Goal: Task Accomplishment & Management: Complete application form

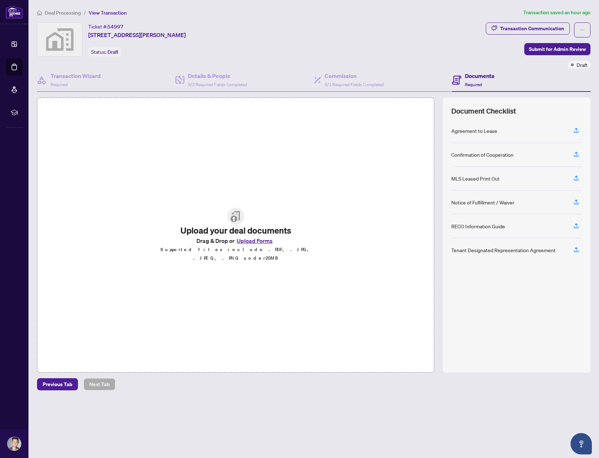
click at [253, 245] on button "Upload Forms" at bounding box center [255, 240] width 40 height 9
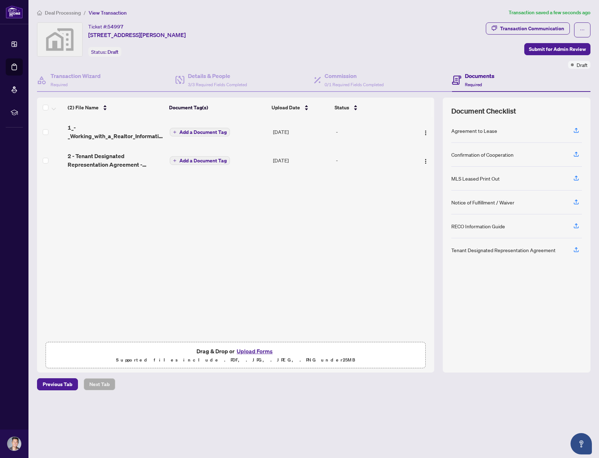
click at [180, 130] on span "Add a Document Tag" at bounding box center [202, 132] width 47 height 5
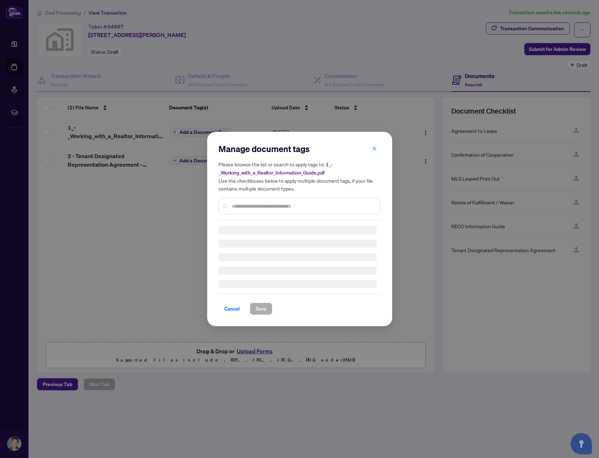
click at [258, 206] on div "Manage document tags Please browse the list or search to apply tags to: 1_-_Wor…" at bounding box center [300, 181] width 162 height 77
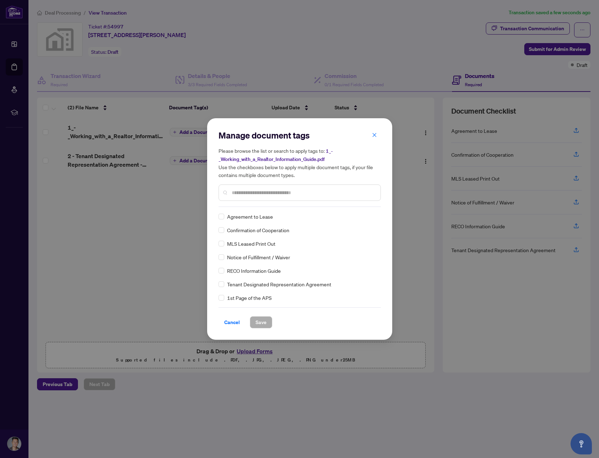
click at [257, 191] on input "text" at bounding box center [303, 193] width 143 height 8
type input "****"
click at [263, 319] on span "Save" at bounding box center [261, 321] width 11 height 11
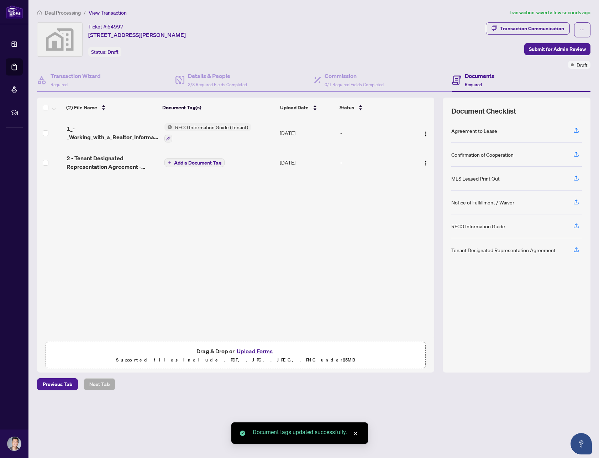
click at [190, 161] on span "Add a Document Tag" at bounding box center [197, 162] width 47 height 5
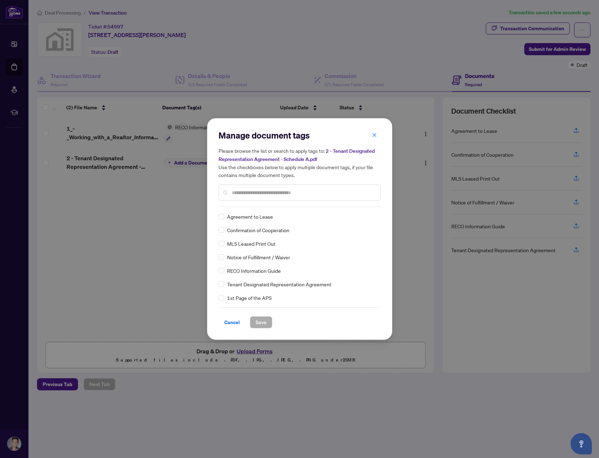
click at [251, 205] on div "Manage document tags Please browse the list or search to apply tags to: 2 - Ten…" at bounding box center [300, 168] width 162 height 77
click at [257, 193] on input "text" at bounding box center [303, 193] width 143 height 8
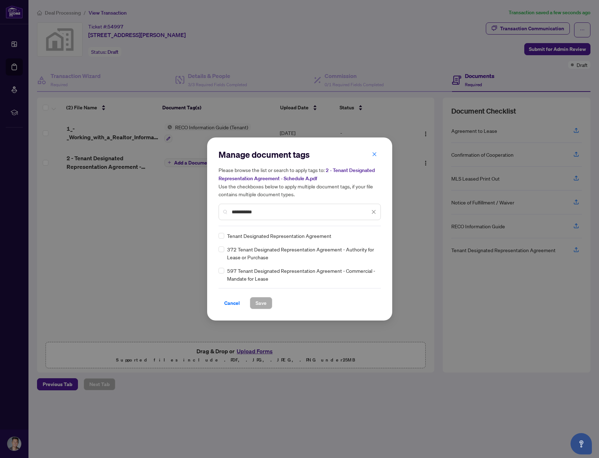
type input "**********"
click at [261, 303] on span "Save" at bounding box center [261, 302] width 11 height 11
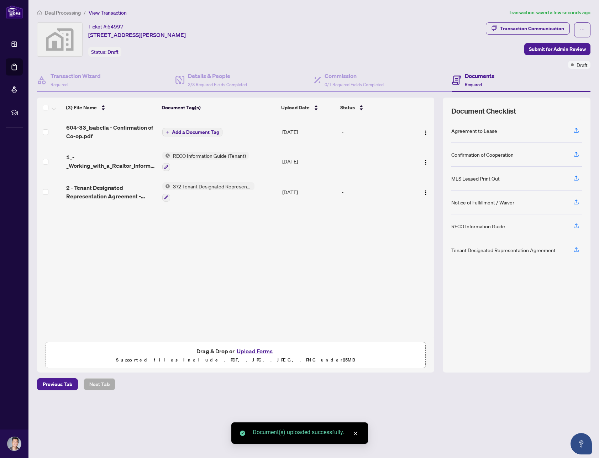
click at [189, 130] on span "Add a Document Tag" at bounding box center [195, 132] width 47 height 5
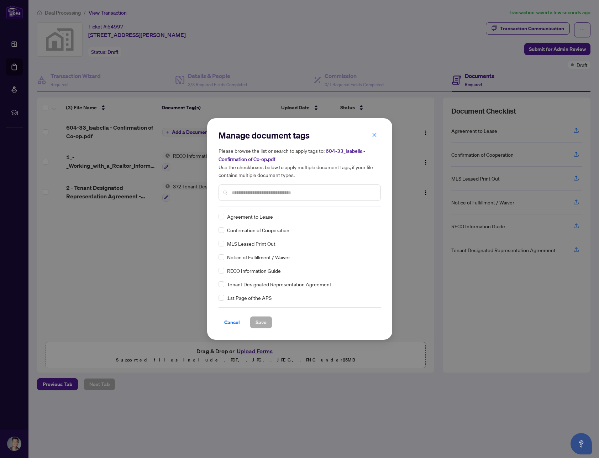
click at [259, 207] on div "Manage document tags Please browse the list or search to apply tags to: 604-33_…" at bounding box center [300, 229] width 162 height 199
click at [260, 195] on input "text" at bounding box center [303, 193] width 143 height 8
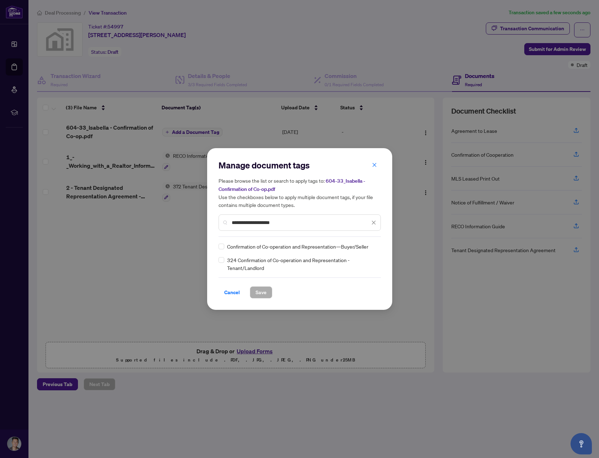
type input "**********"
click at [262, 294] on span "Save" at bounding box center [261, 292] width 11 height 11
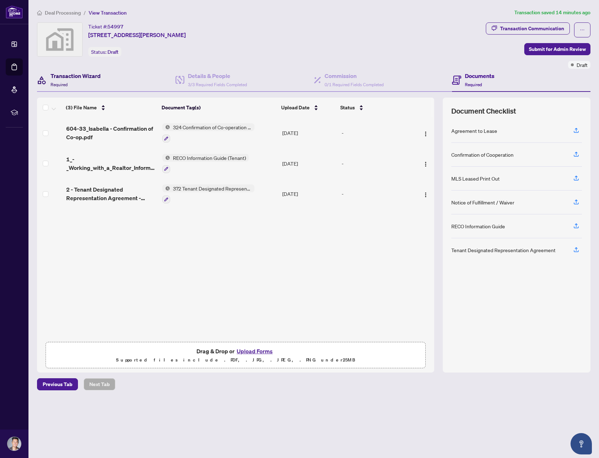
click at [65, 75] on h4 "Transaction Wizard" at bounding box center [76, 76] width 50 height 9
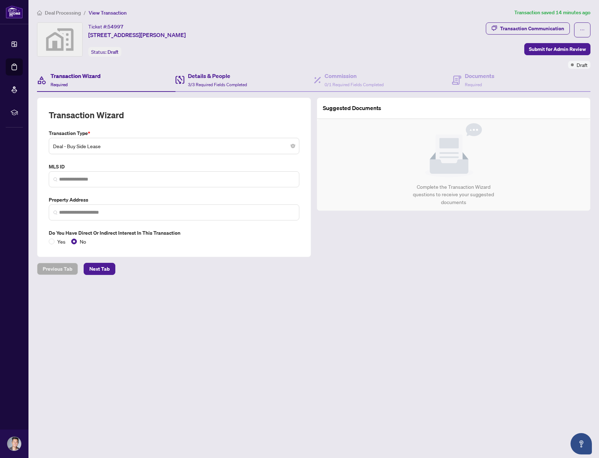
type input "**********"
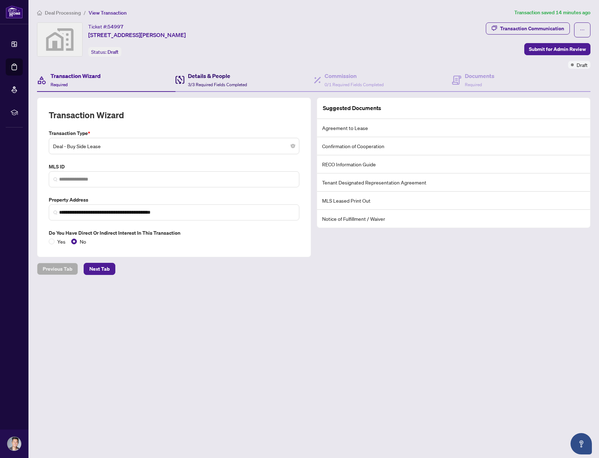
click at [199, 82] on span "3/3 Required Fields Completed" at bounding box center [217, 84] width 59 height 5
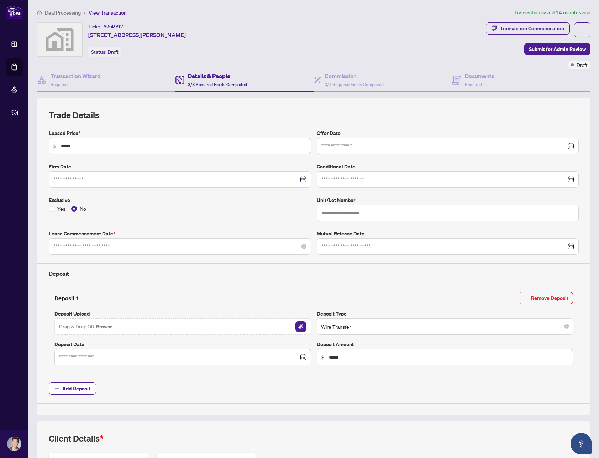
type input "**********"
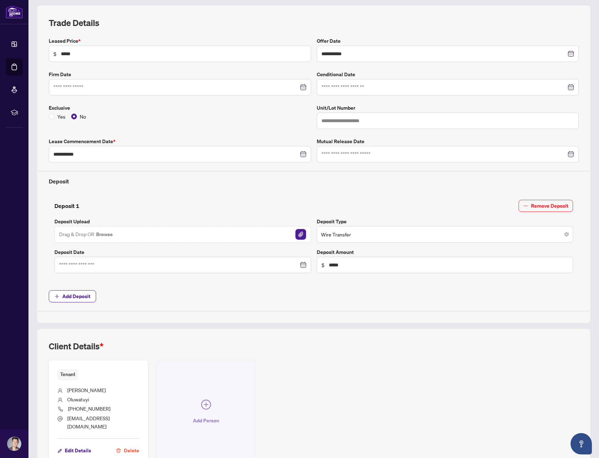
scroll to position [130, 0]
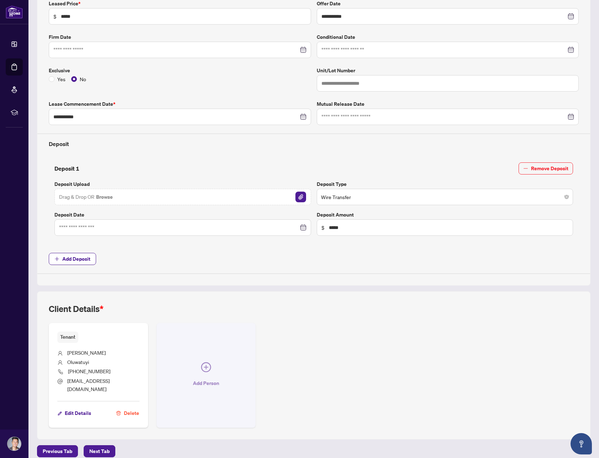
click at [211, 319] on button "Add Person" at bounding box center [206, 375] width 99 height 105
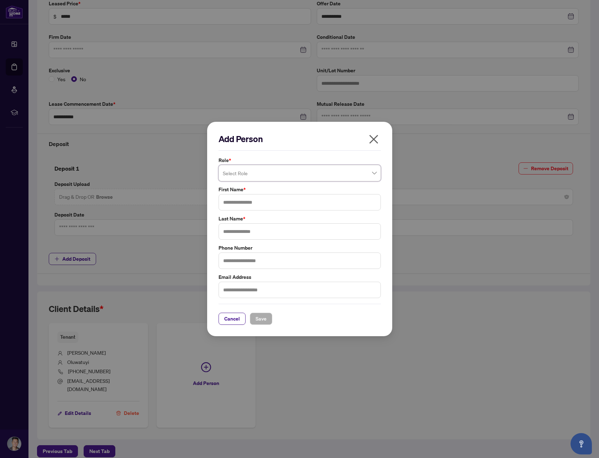
click at [375, 172] on span at bounding box center [300, 173] width 154 height 14
click at [358, 191] on div "Landlord" at bounding box center [299, 190] width 151 height 8
drag, startPoint x: 309, startPoint y: 136, endPoint x: 437, endPoint y: 128, distance: 128.3
click at [412, 128] on div "Add Person Role * Landlord 3 4 Landlord Tenant Corporation Landlord Corporation…" at bounding box center [299, 229] width 599 height 458
click at [291, 205] on input "text" at bounding box center [300, 202] width 162 height 16
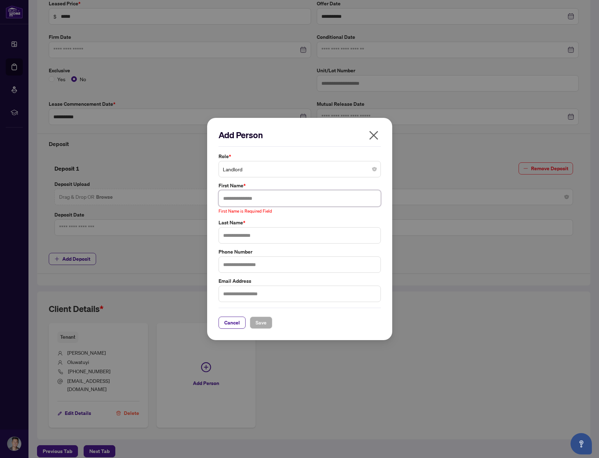
click at [346, 169] on span "Landlord" at bounding box center [300, 169] width 154 height 14
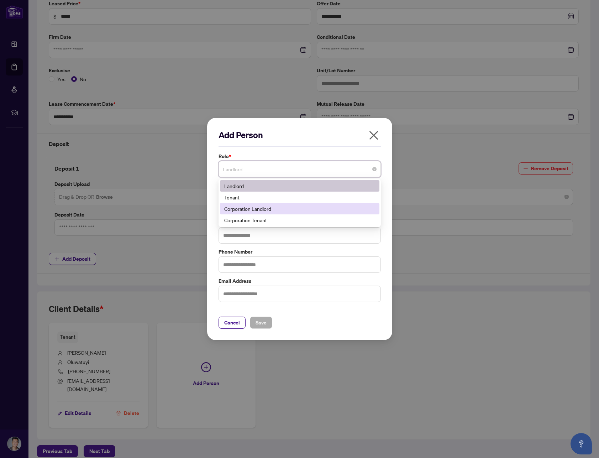
click at [325, 206] on div "Corporation Landlord" at bounding box center [299, 209] width 151 height 8
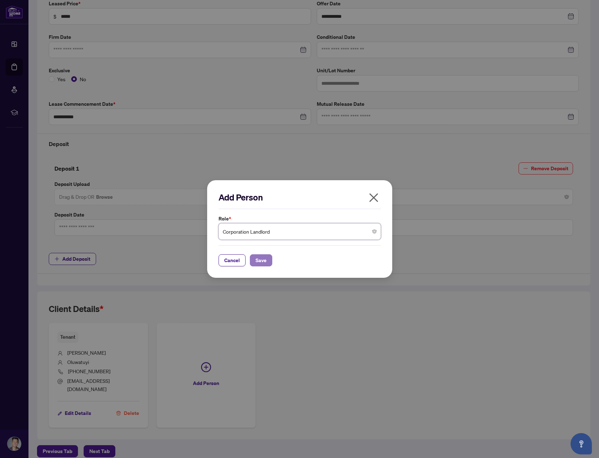
click at [261, 260] on span "Save" at bounding box center [261, 259] width 11 height 11
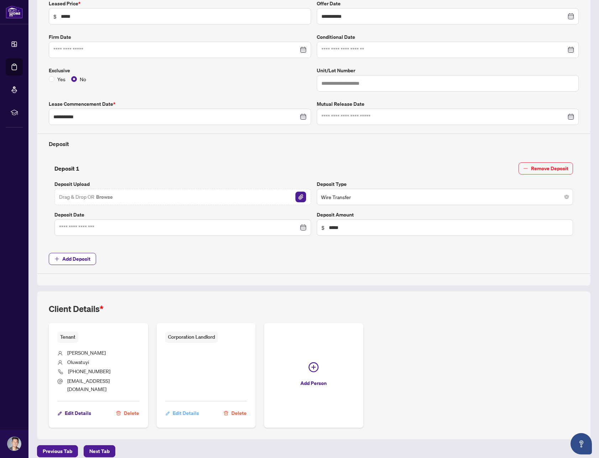
click at [183, 319] on span "Edit Details" at bounding box center [186, 412] width 26 height 11
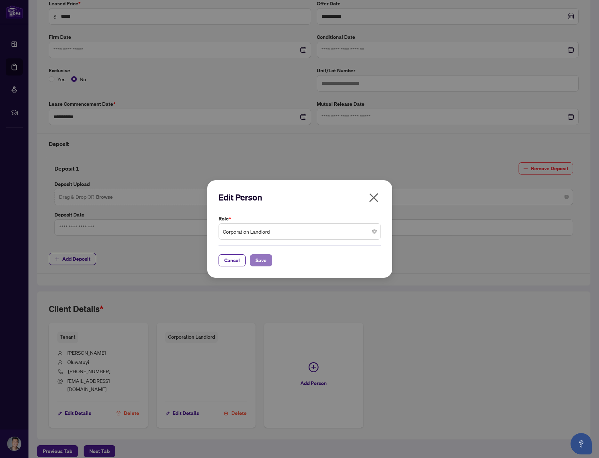
click at [259, 261] on span "Save" at bounding box center [261, 259] width 11 height 11
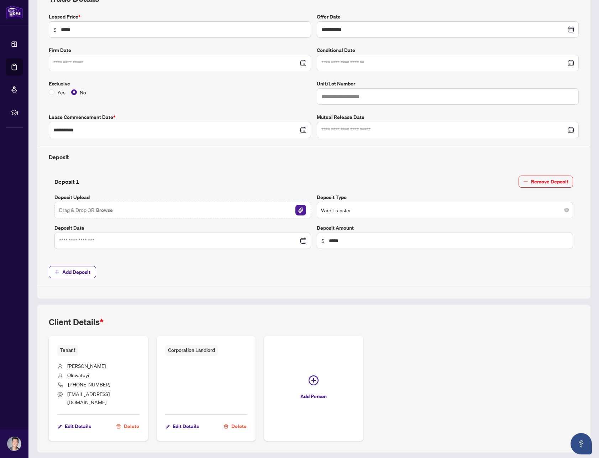
scroll to position [77, 0]
